Goal: Check status: Check status

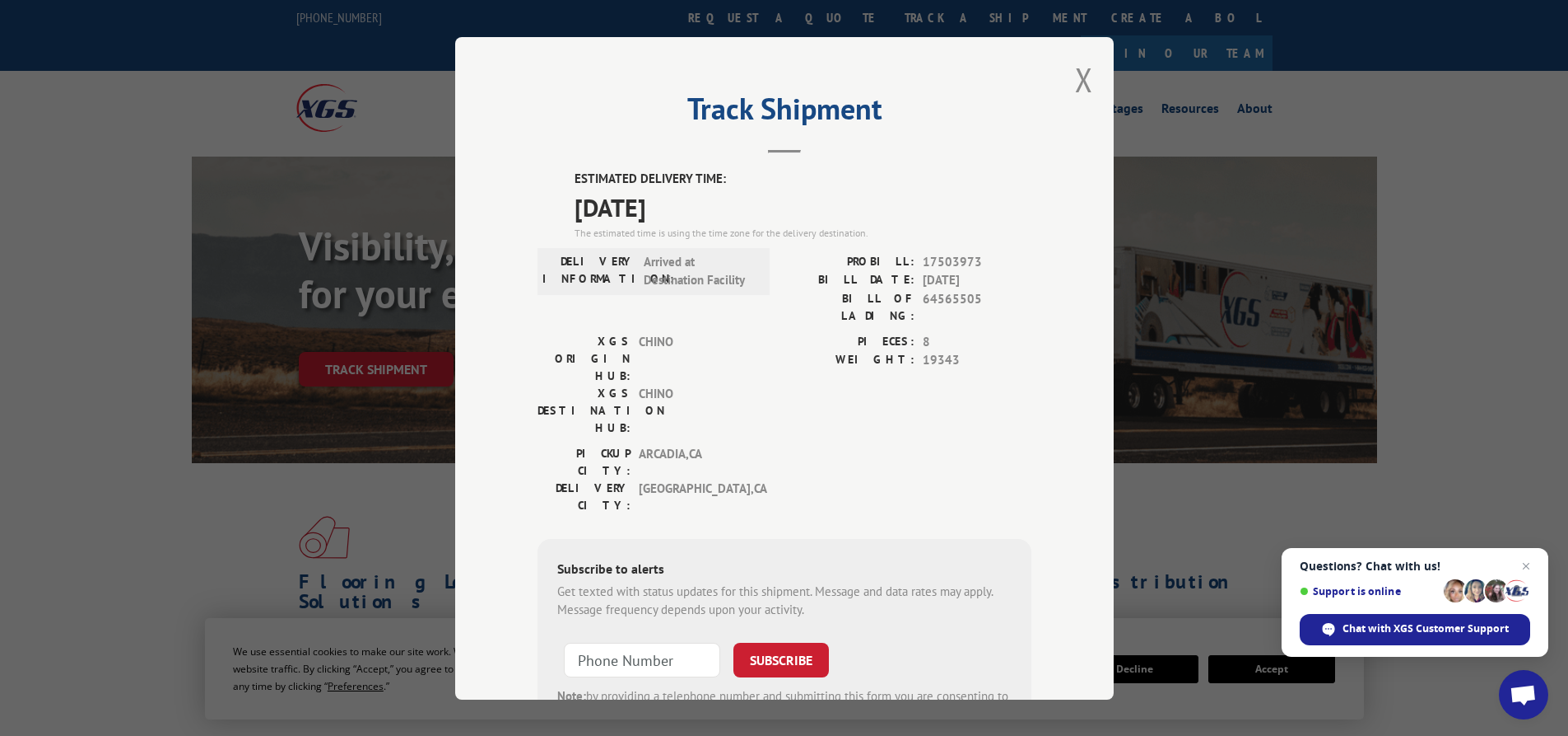
scroll to position [437, 0]
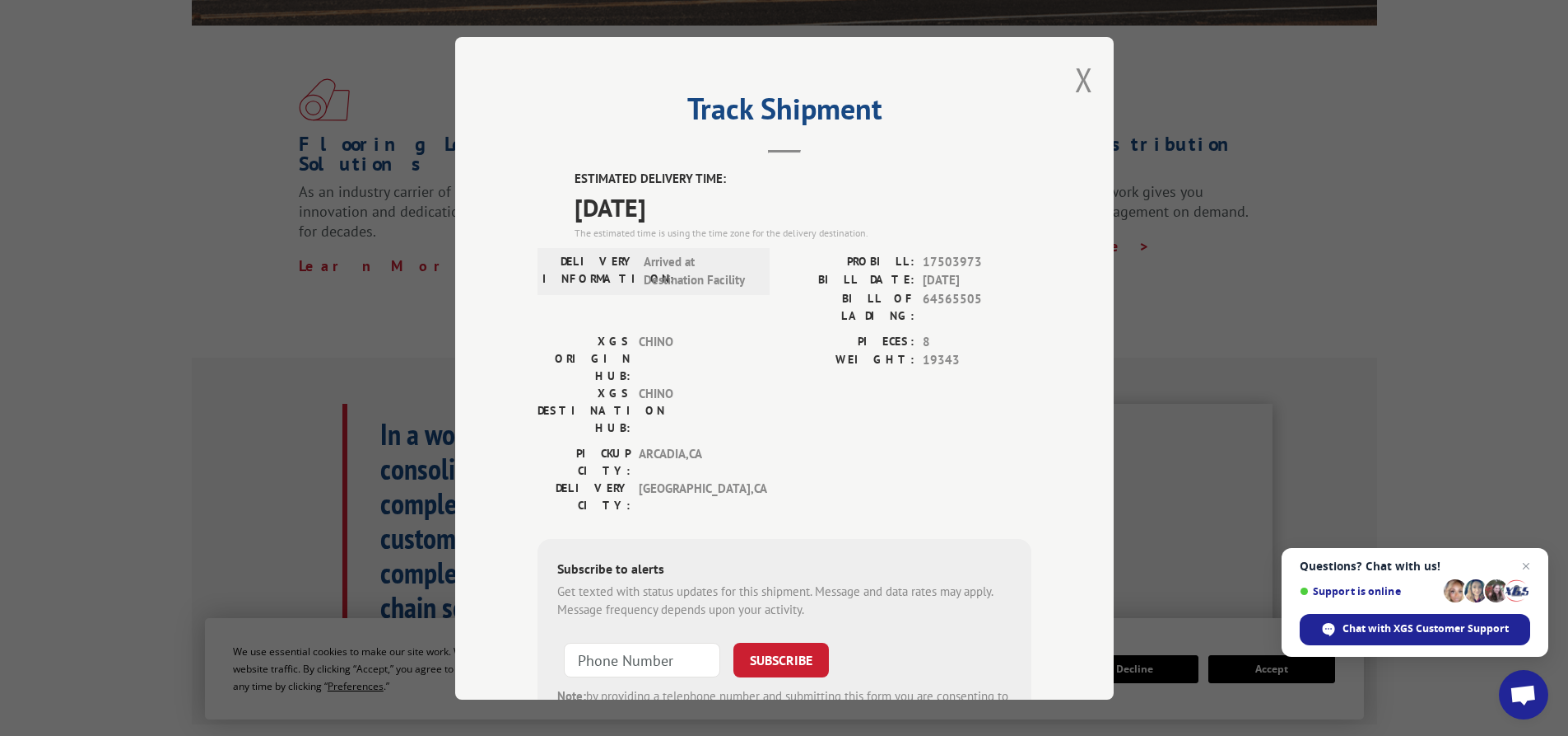
click at [1065, 72] on div "Track Shipment ESTIMATED DELIVERY TIME: [DATE] The estimated time is using the …" at bounding box center [784, 368] width 659 height 662
click at [1083, 70] on button "Close modal" at bounding box center [1083, 80] width 18 height 44
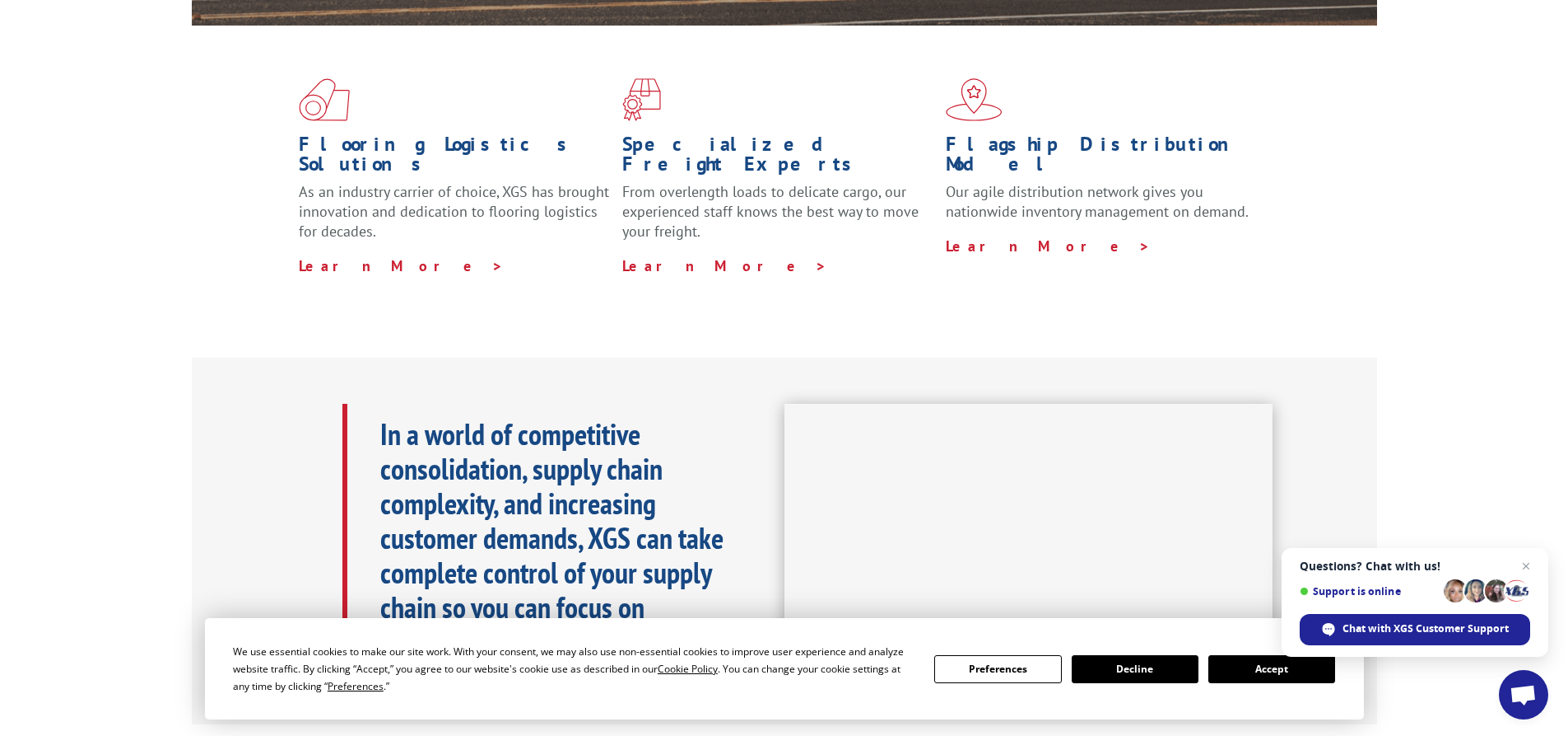
scroll to position [0, 0]
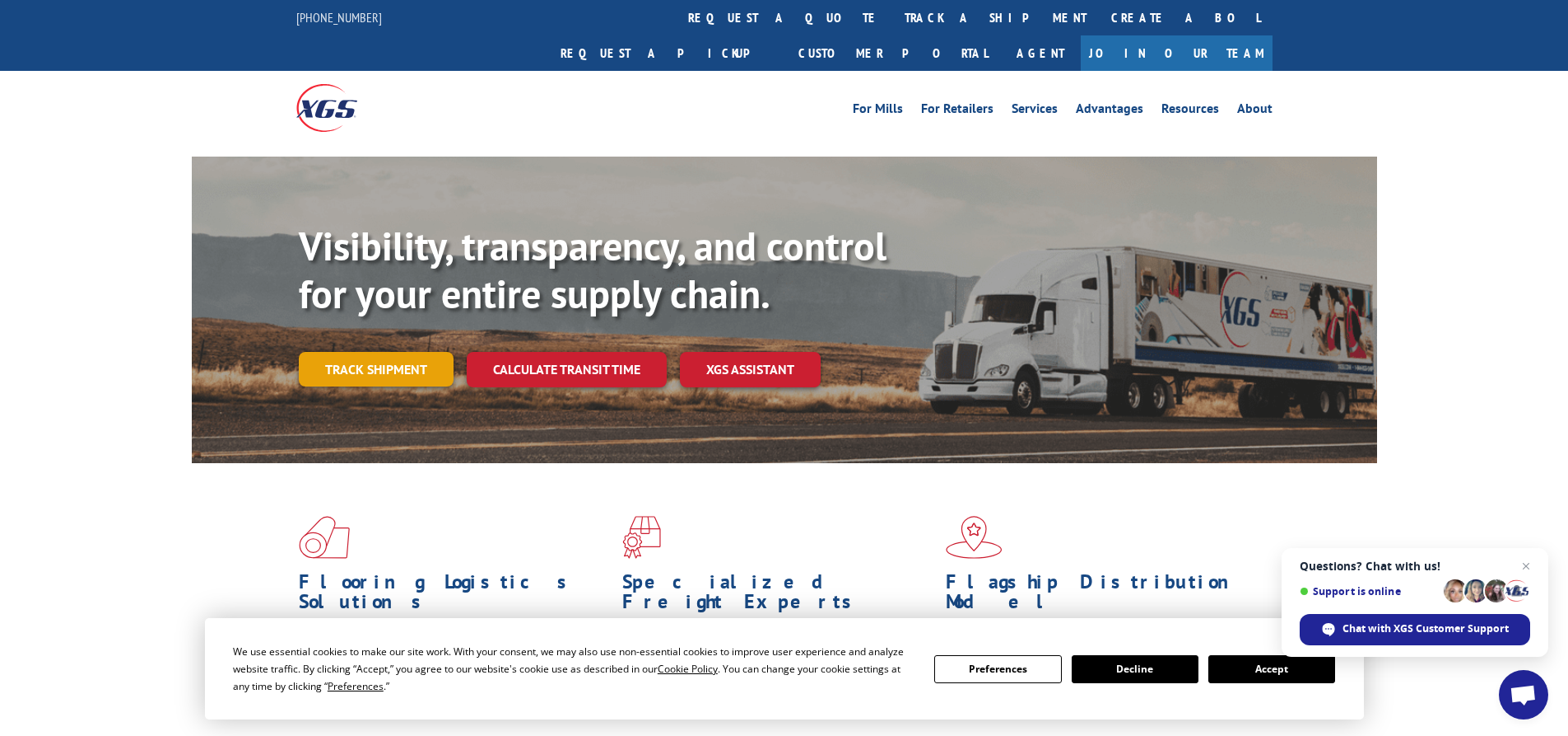
click at [369, 352] on link "Track shipment" at bounding box center [375, 369] width 155 height 34
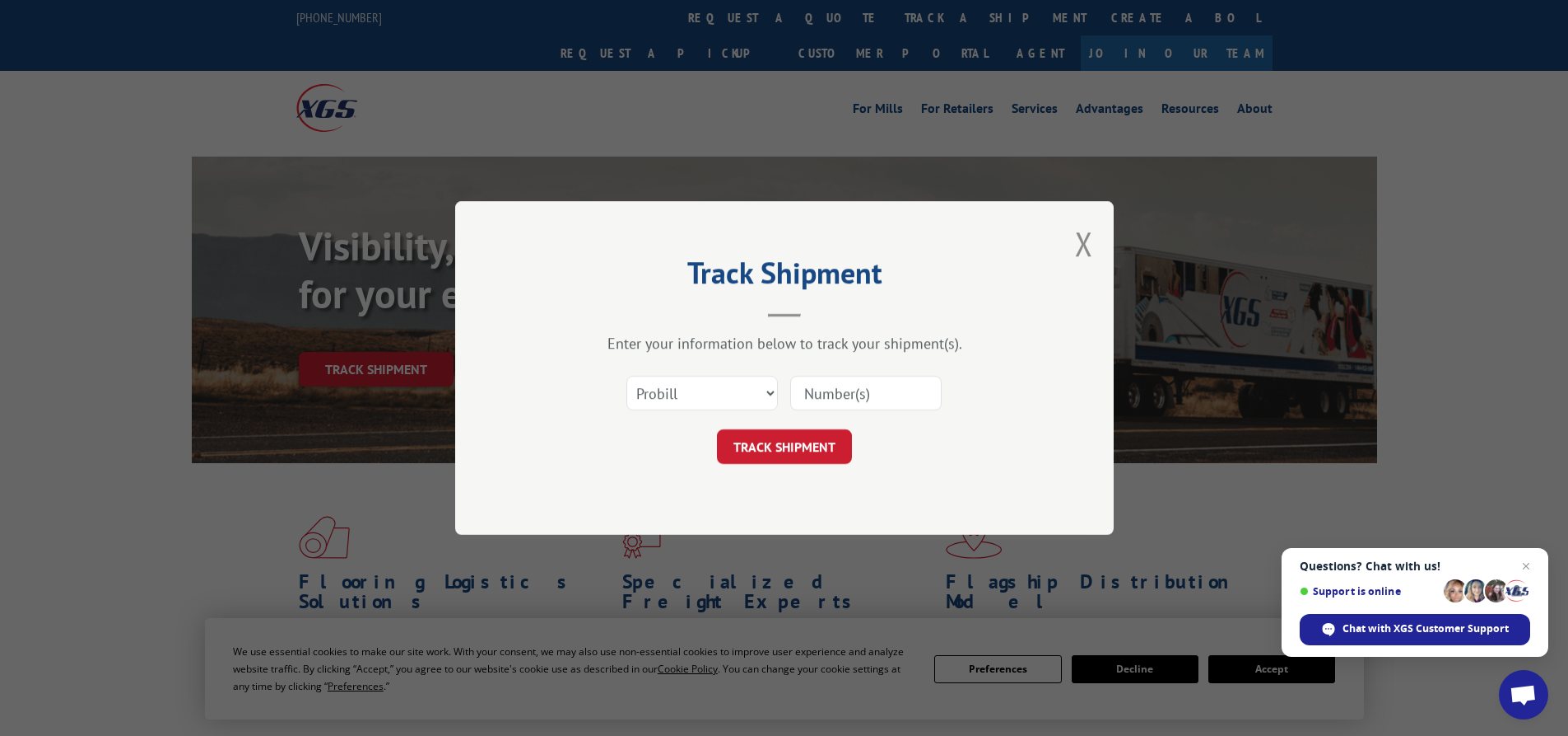
click at [857, 390] on input at bounding box center [866, 393] width 151 height 34
paste input "16780738"
type input "16780738"
click at [836, 462] on button "TRACK SHIPMENT" at bounding box center [784, 446] width 135 height 34
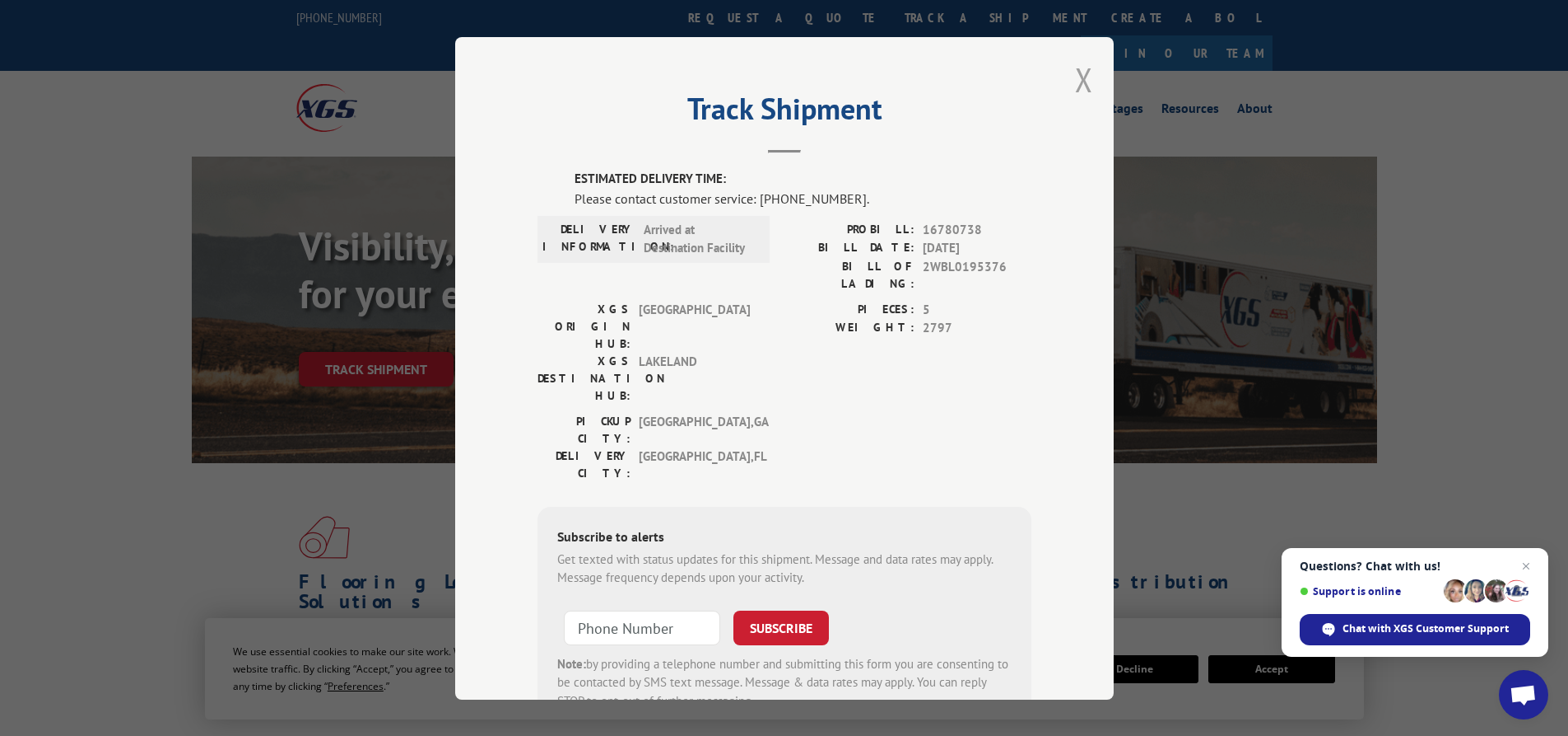
click at [1079, 87] on button "Close modal" at bounding box center [1083, 80] width 18 height 44
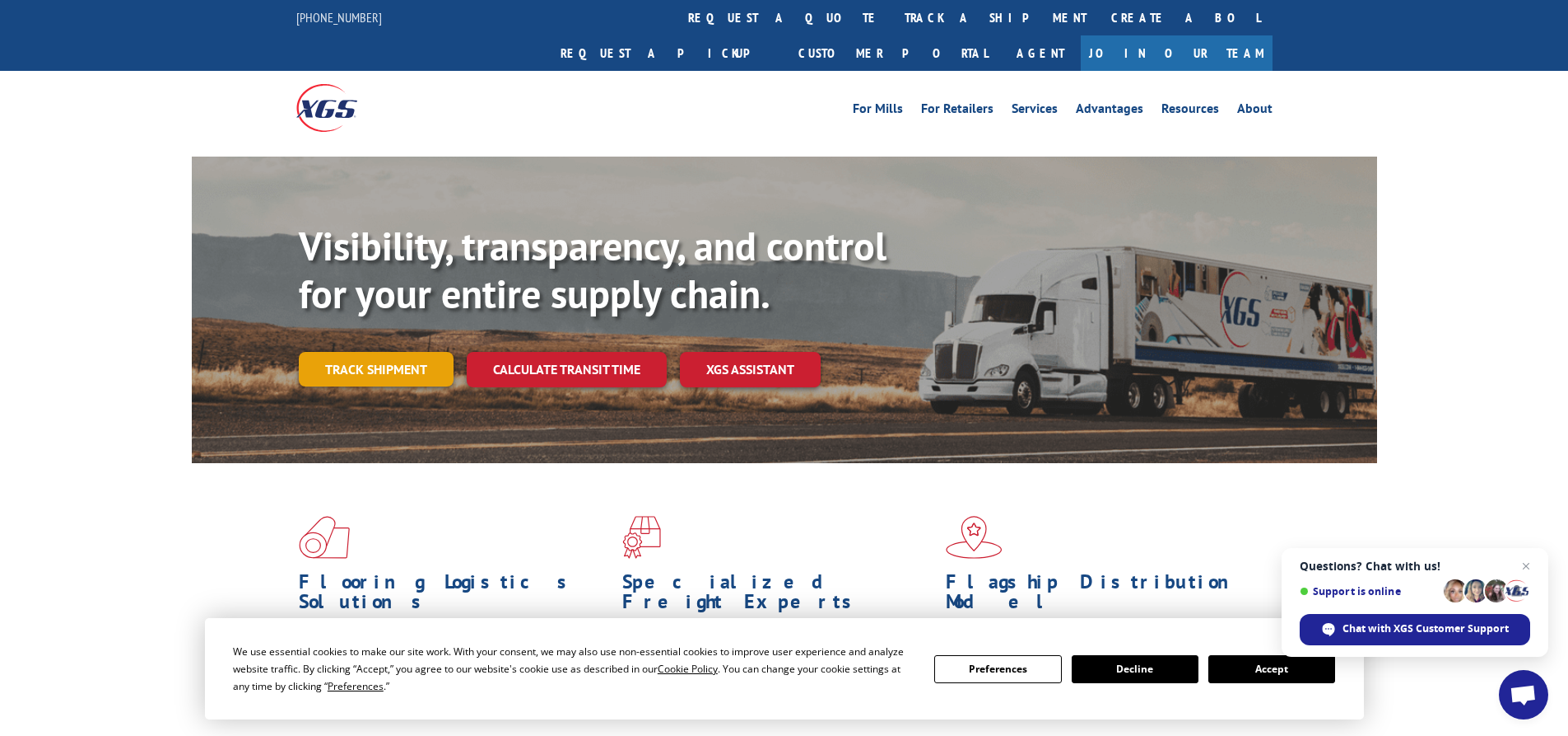
click at [340, 352] on link "Track shipment" at bounding box center [375, 369] width 155 height 34
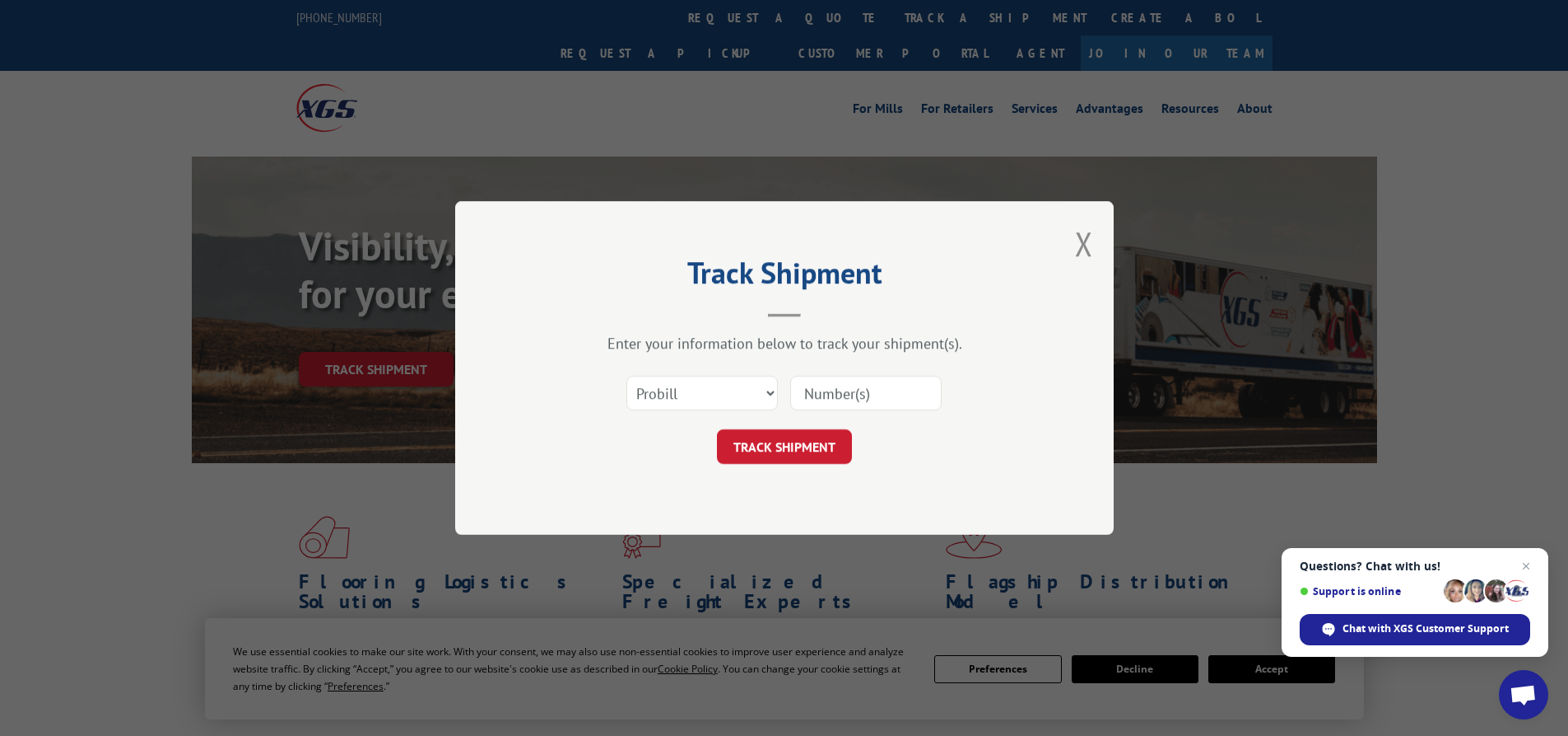
click at [859, 394] on input at bounding box center [866, 393] width 151 height 34
paste input "17503971"
type input "17503971"
click at [815, 456] on button "TRACK SHIPMENT" at bounding box center [784, 446] width 135 height 34
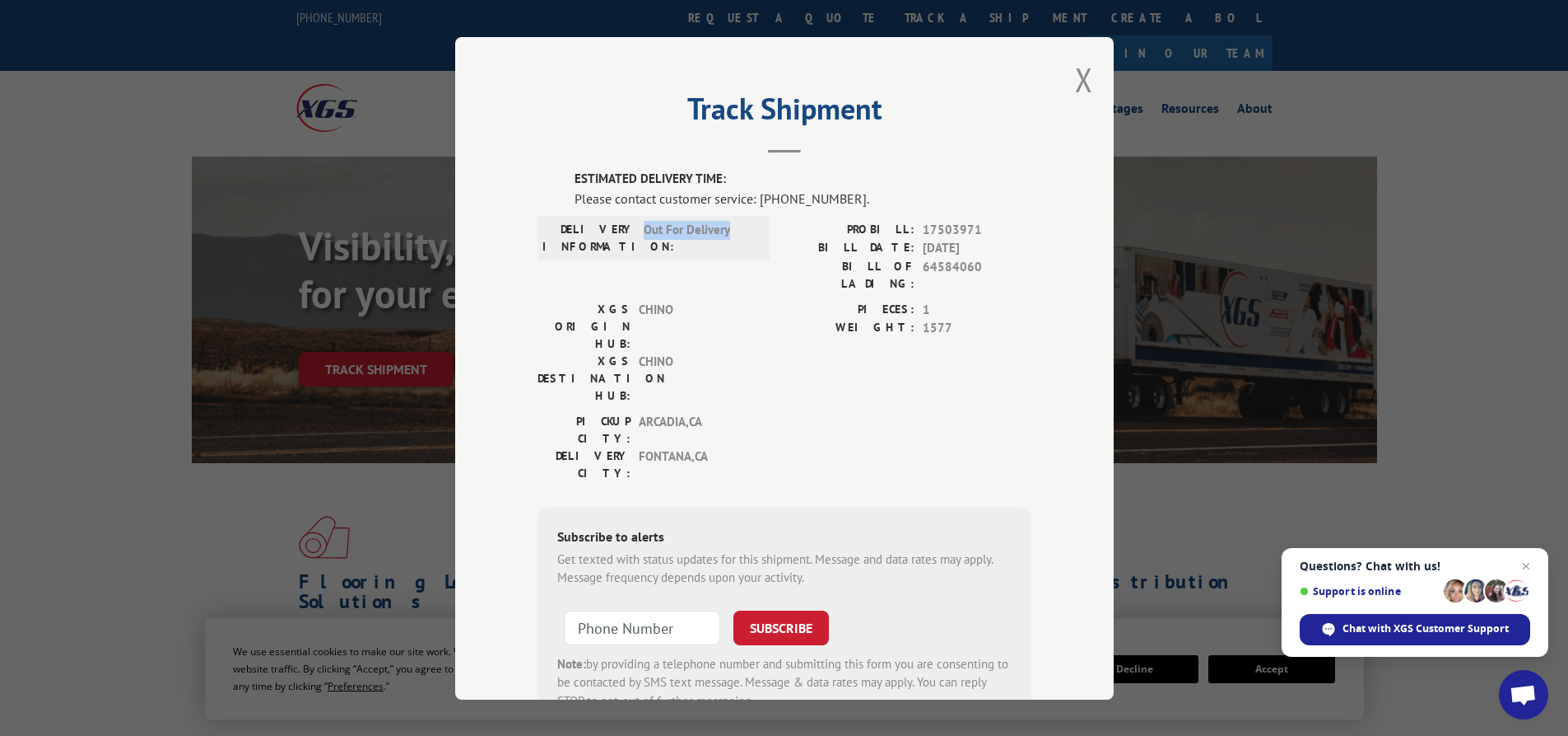
drag, startPoint x: 730, startPoint y: 225, endPoint x: 637, endPoint y: 230, distance: 93.1
click at [643, 230] on span "Out For Delivery" at bounding box center [698, 237] width 111 height 34
copy span "Out For Delivery"
click at [1080, 76] on button "Close modal" at bounding box center [1083, 80] width 18 height 44
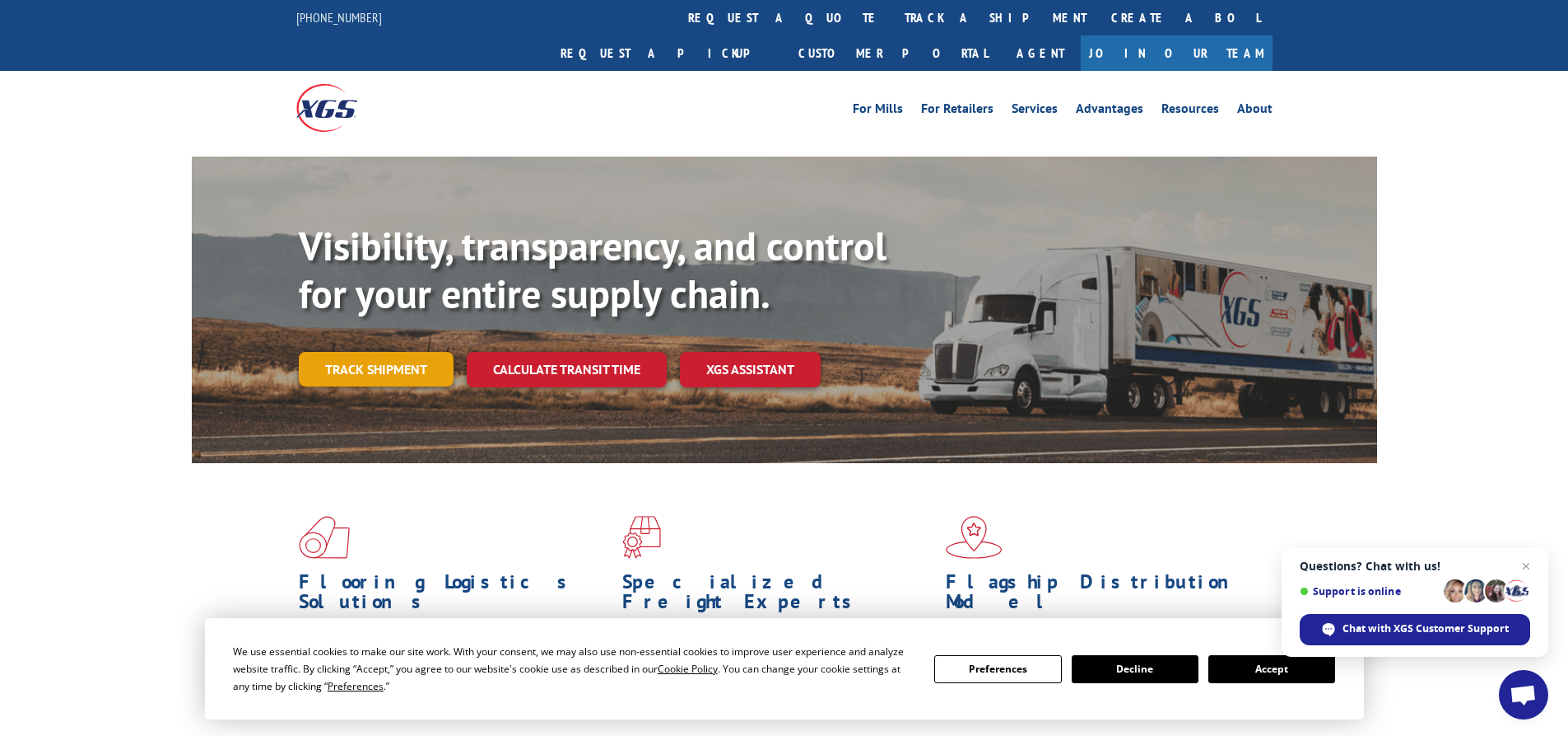
click at [396, 352] on link "Track shipment" at bounding box center [375, 369] width 155 height 34
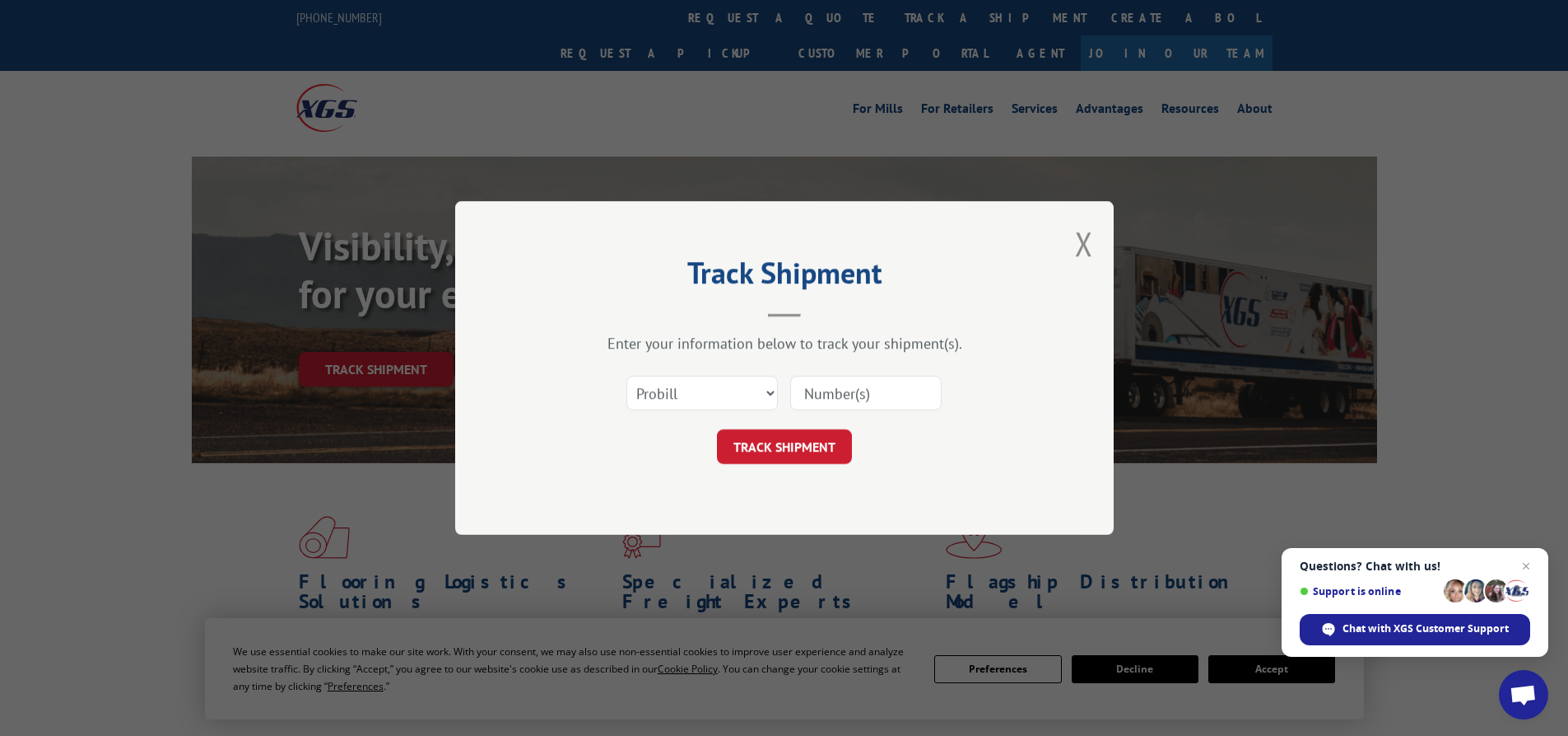
click at [809, 390] on input at bounding box center [866, 393] width 151 height 34
paste input "17503977"
type input "17503977"
click at [803, 444] on button "TRACK SHIPMENT" at bounding box center [784, 446] width 135 height 34
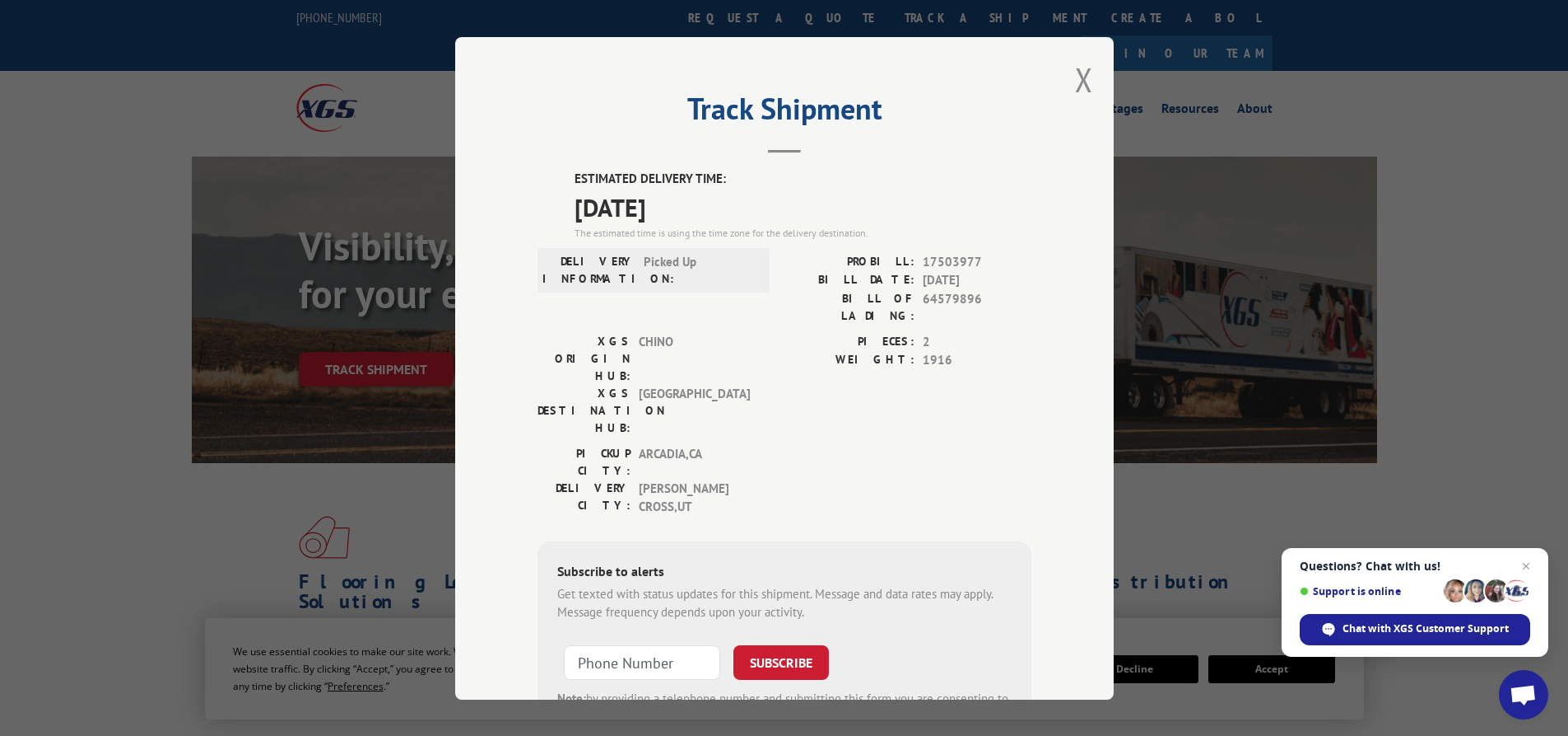
drag, startPoint x: 694, startPoint y: 208, endPoint x: 563, endPoint y: 169, distance: 136.7
click at [563, 169] on div "ESTIMATED DELIVERY TIME: [DATE] The estimated time is using the time zone for t…" at bounding box center [785, 466] width 494 height 594
copy div "ESTIMATED DELIVERY TIME: [DATE]"
click at [1075, 70] on button "Close modal" at bounding box center [1083, 80] width 18 height 44
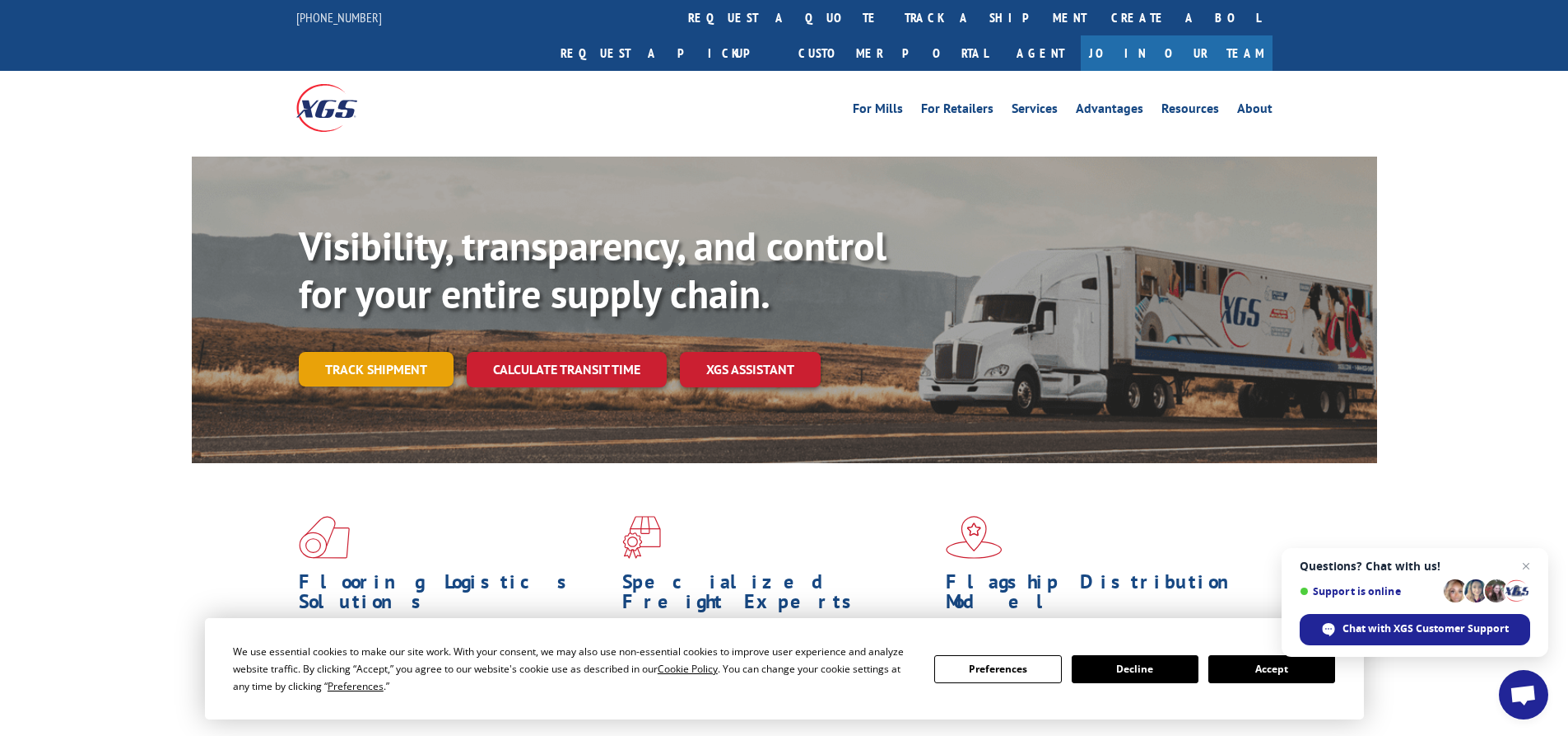
click at [348, 352] on link "Track shipment" at bounding box center [375, 369] width 155 height 34
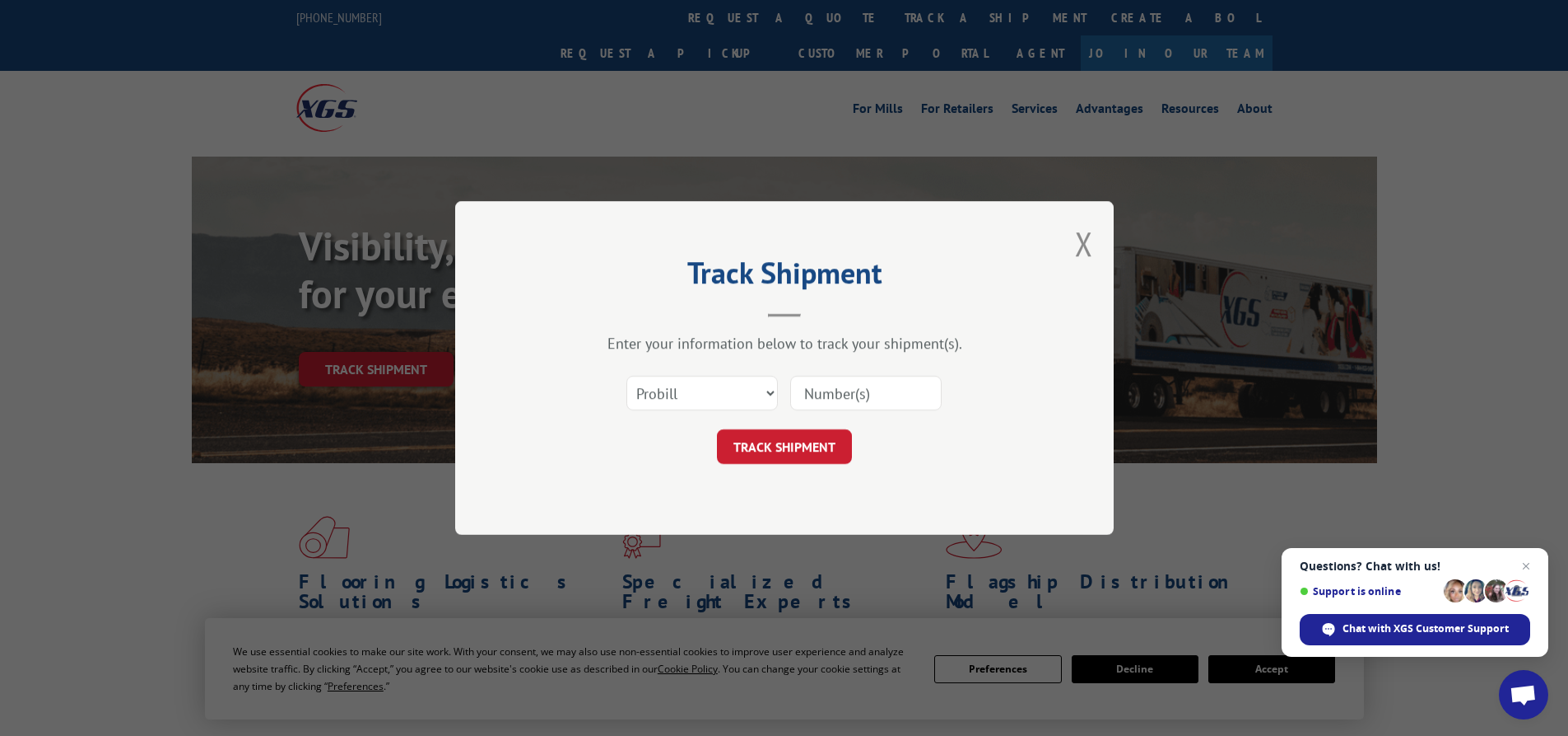
click at [862, 397] on input at bounding box center [866, 393] width 151 height 34
paste input "17503972"
type input "17503972"
click at [816, 461] on button "TRACK SHIPMENT" at bounding box center [784, 446] width 135 height 34
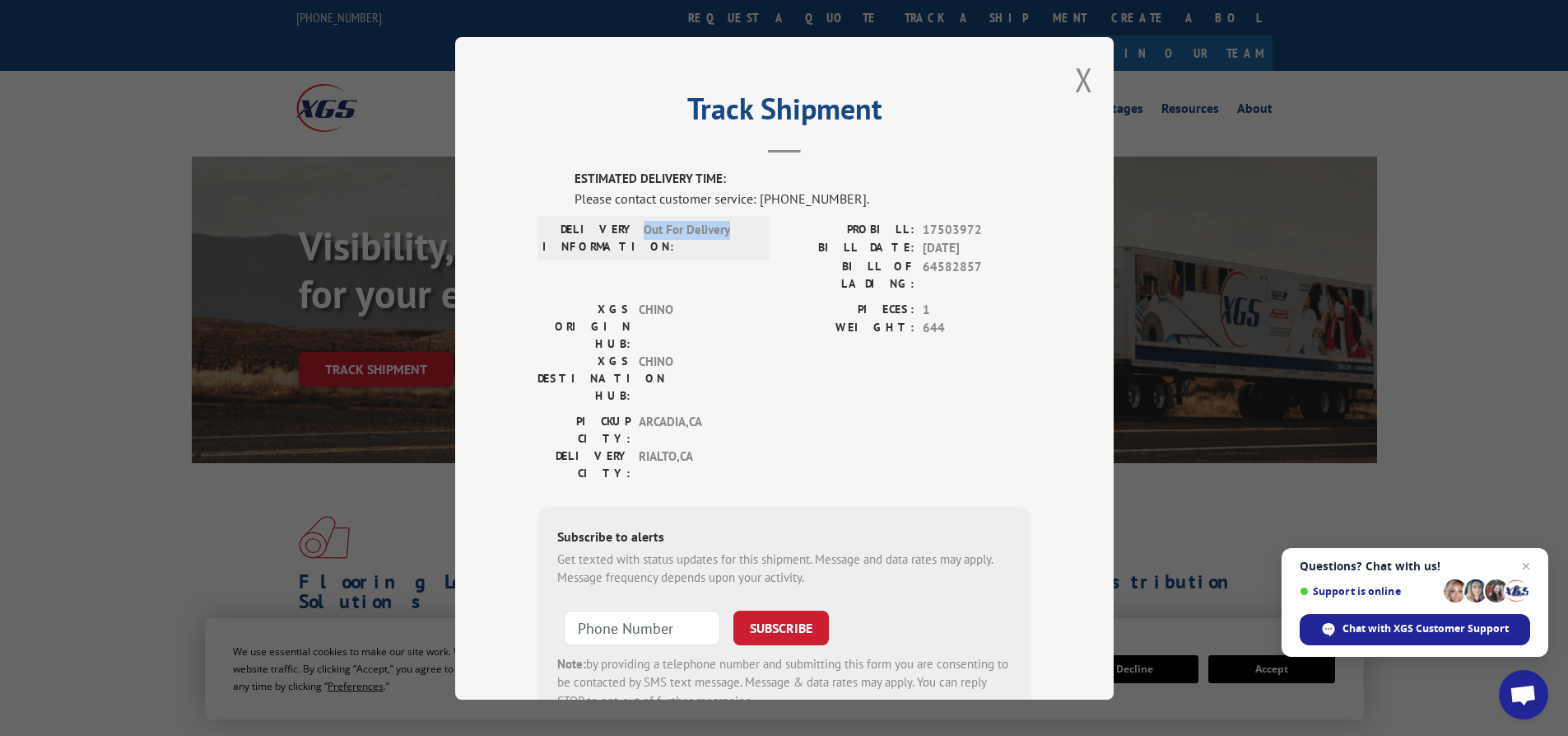
drag, startPoint x: 637, startPoint y: 230, endPoint x: 740, endPoint y: 231, distance: 103.0
click at [740, 231] on span "Out For Delivery" at bounding box center [698, 237] width 111 height 34
copy span "Out For Delivery"
click at [1096, 97] on div "Track Shipment ESTIMATED DELIVERY TIME: Please contact customer service: [PHONE…" at bounding box center [784, 368] width 659 height 662
click at [1088, 87] on div "Track Shipment ESTIMATED DELIVERY TIME: Please contact customer service: [PHONE…" at bounding box center [784, 368] width 659 height 662
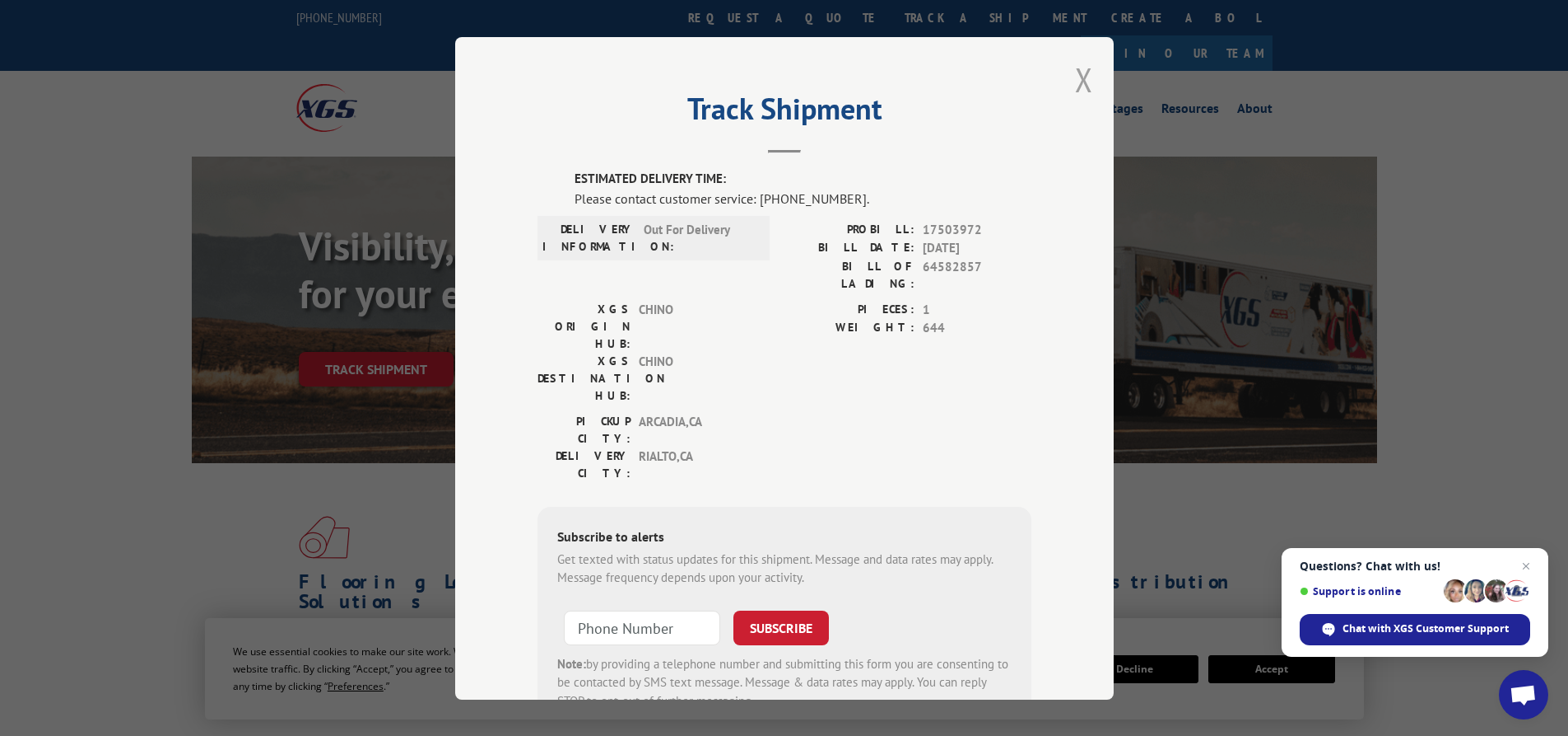
click at [1080, 77] on button "Close modal" at bounding box center [1083, 80] width 18 height 44
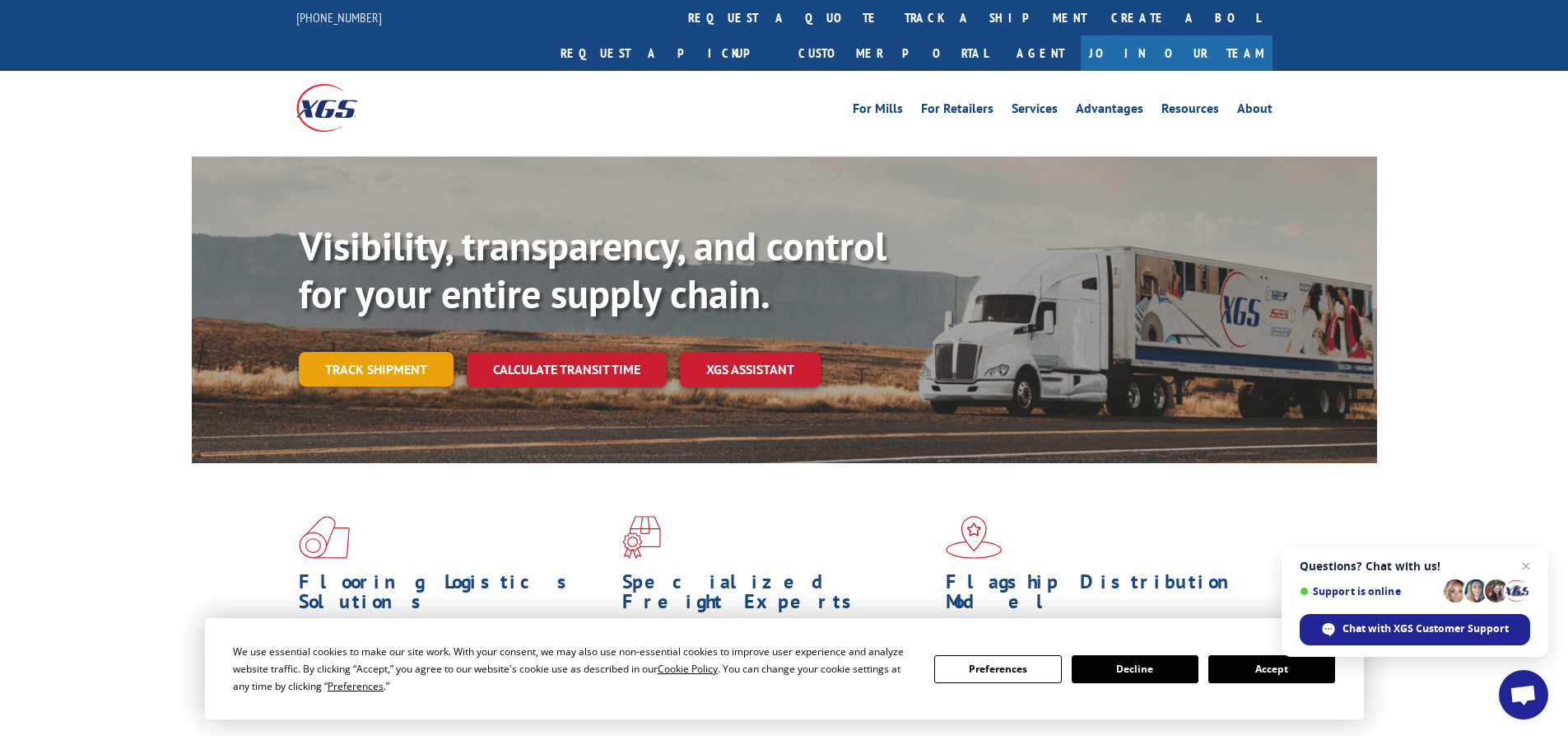
click at [338, 352] on link "Track shipment" at bounding box center [375, 369] width 155 height 34
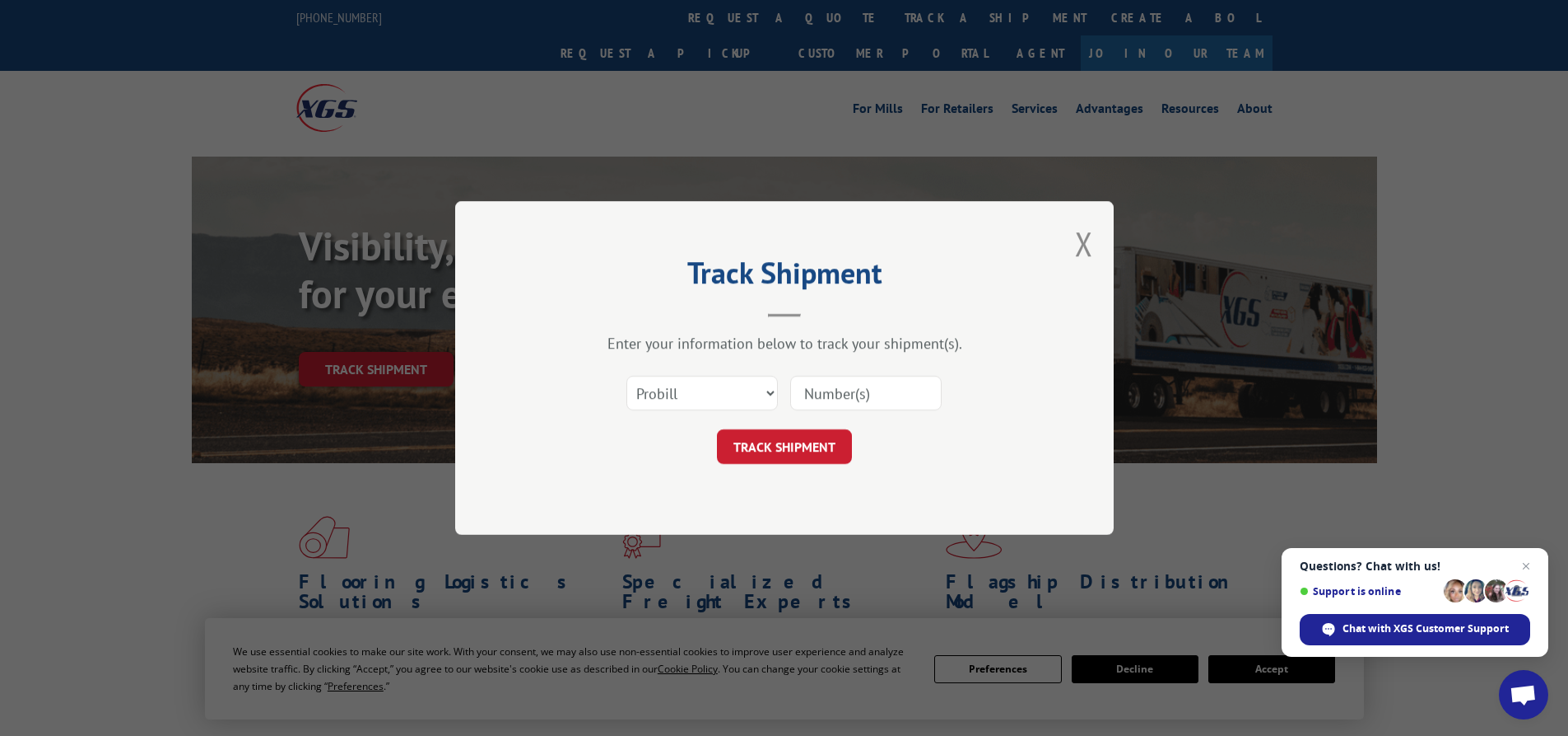
click at [821, 387] on input at bounding box center [866, 393] width 151 height 34
paste input "17690452"
type input "17690452"
click at [799, 455] on button "TRACK SHIPMENT" at bounding box center [784, 446] width 135 height 34
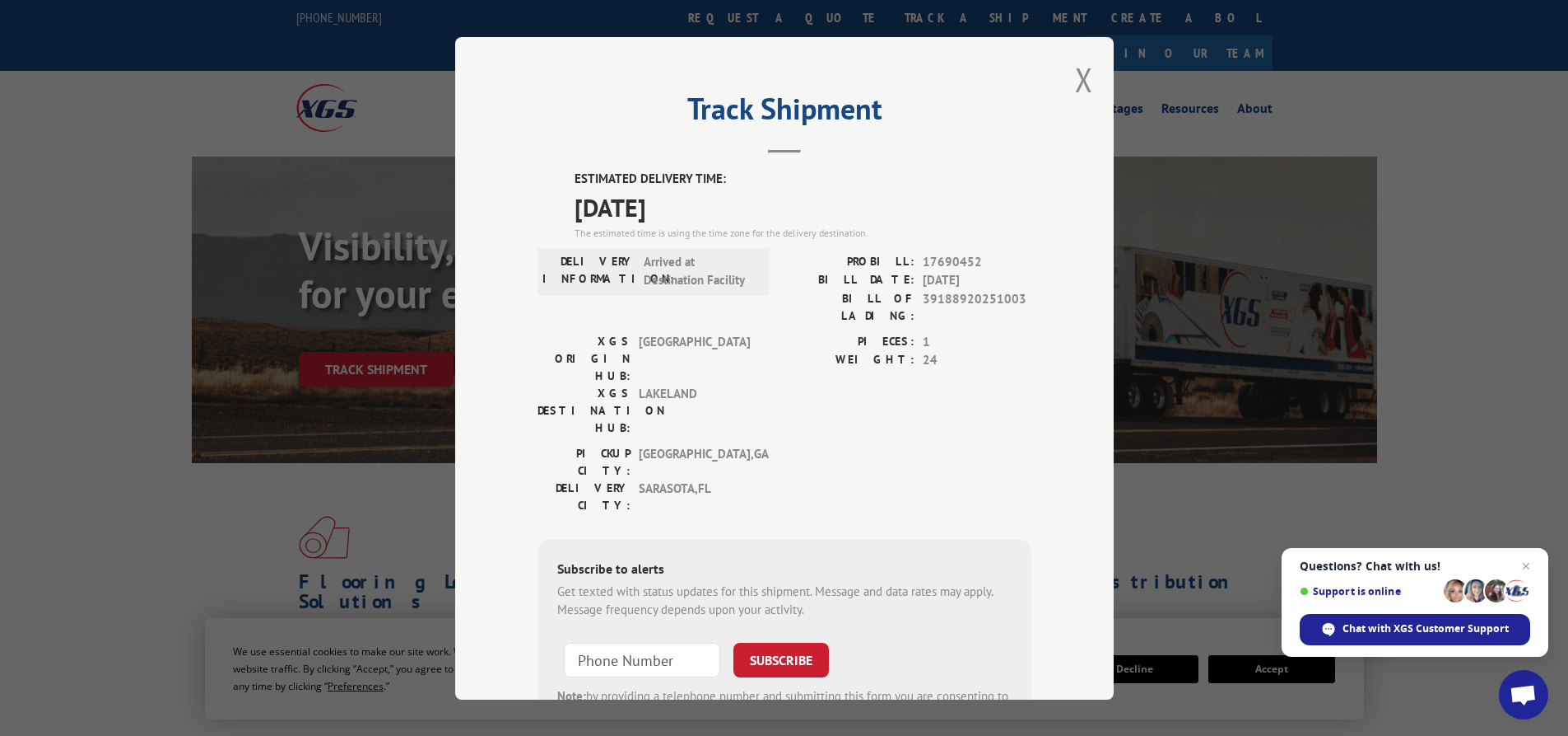
drag, startPoint x: 698, startPoint y: 209, endPoint x: 569, endPoint y: 174, distance: 133.7
click at [575, 174] on div "ESTIMATED DELIVERY TIME: [DATE] The estimated time is using the time zone for t…" at bounding box center [803, 204] width 457 height 70
copy div "ESTIMATED DELIVERY TIME: [DATE]"
click at [1075, 67] on button "Close modal" at bounding box center [1083, 80] width 18 height 44
